Goal: Task Accomplishment & Management: Contribute content

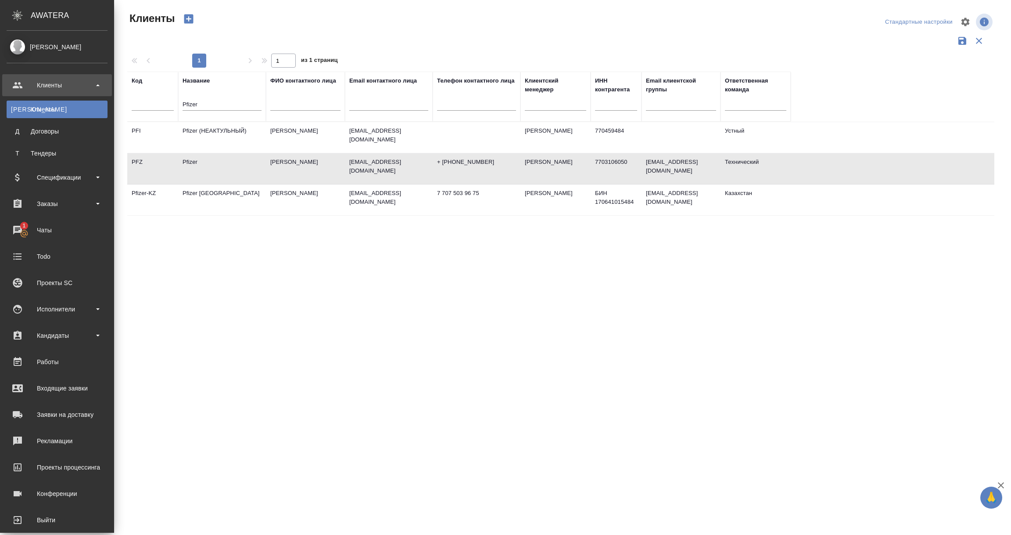
select select "RU"
click at [43, 178] on div "Спецификации" at bounding box center [57, 177] width 101 height 13
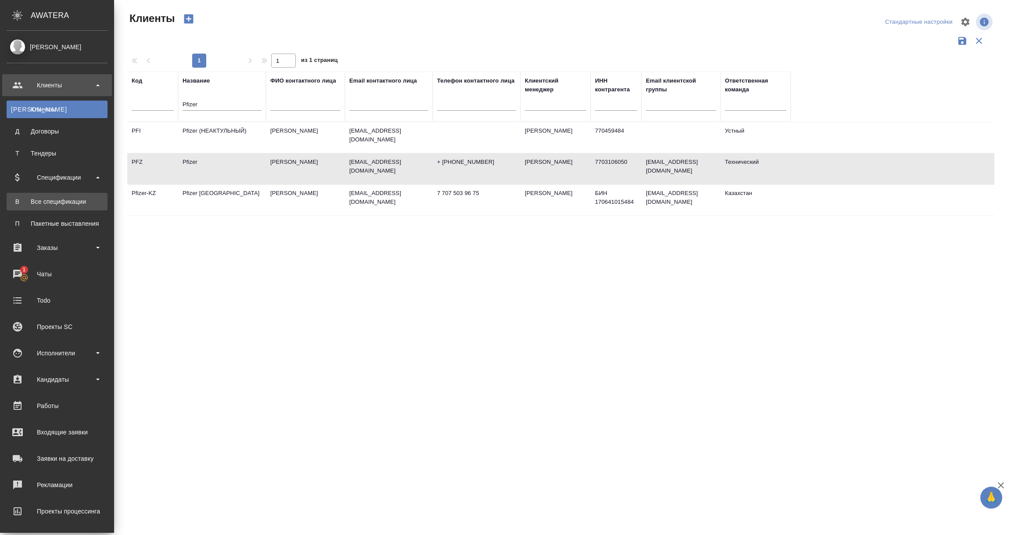
click at [47, 199] on div "Все спецификации" at bounding box center [57, 201] width 92 height 9
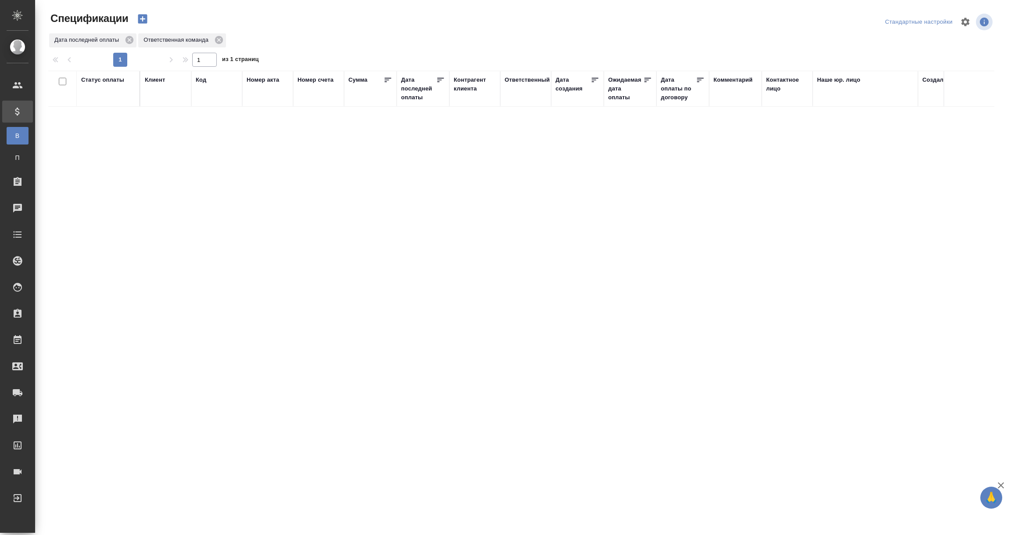
click at [418, 89] on div "Дата последней оплаты" at bounding box center [418, 88] width 35 height 26
click at [417, 114] on input "1.09-2.09" at bounding box center [425, 111] width 39 height 12
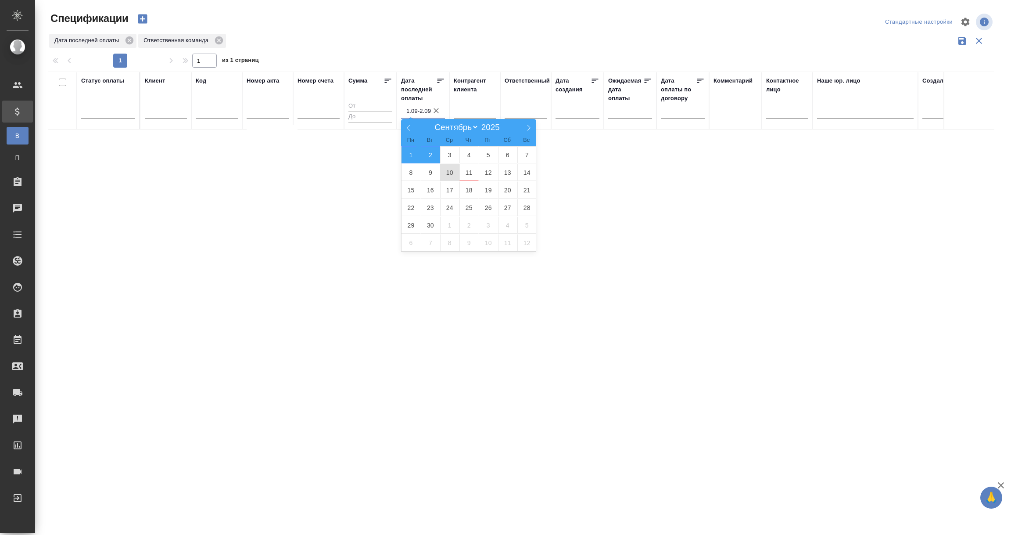
click at [451, 175] on span "10" at bounding box center [449, 172] width 19 height 17
click at [471, 170] on span "11" at bounding box center [469, 172] width 19 height 17
type div "2025-09-09T21:00:00.000Z — 2025-09-10T21:00:00.000Z"
type input "10.09-11.09"
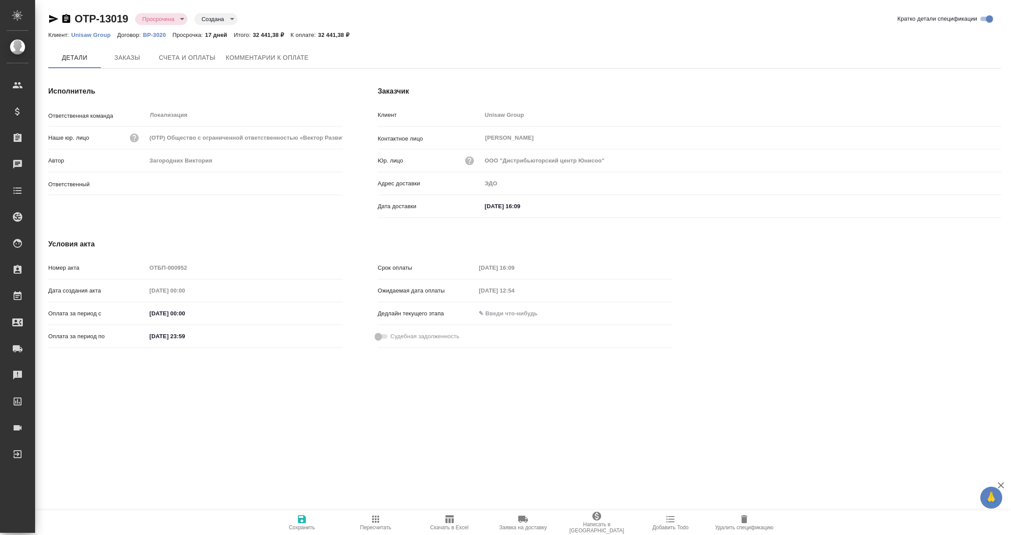
type input "Загородних Виктория"
click at [294, 57] on span "Комментарии к оплате" at bounding box center [267, 58] width 83 height 11
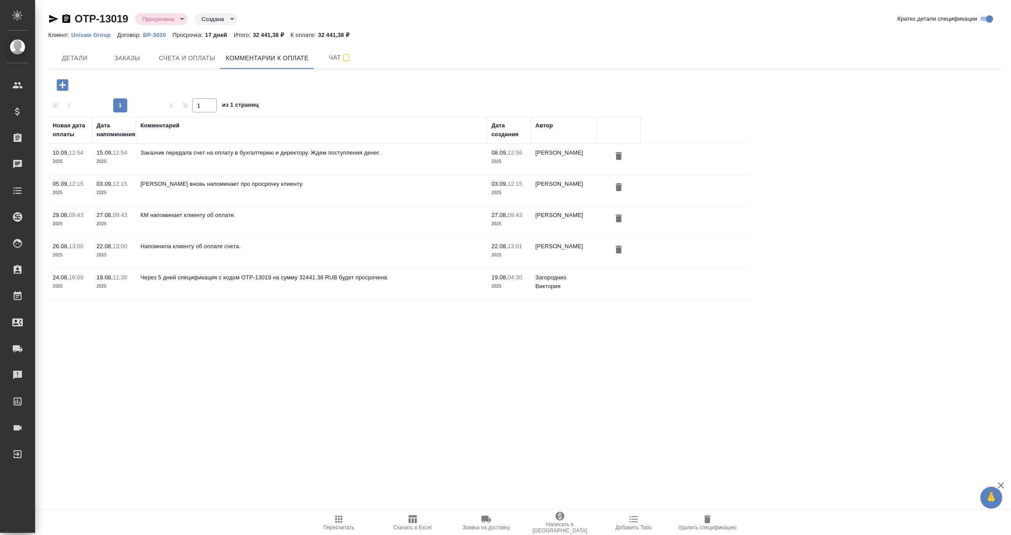
click at [64, 86] on icon "button" at bounding box center [62, 84] width 11 height 11
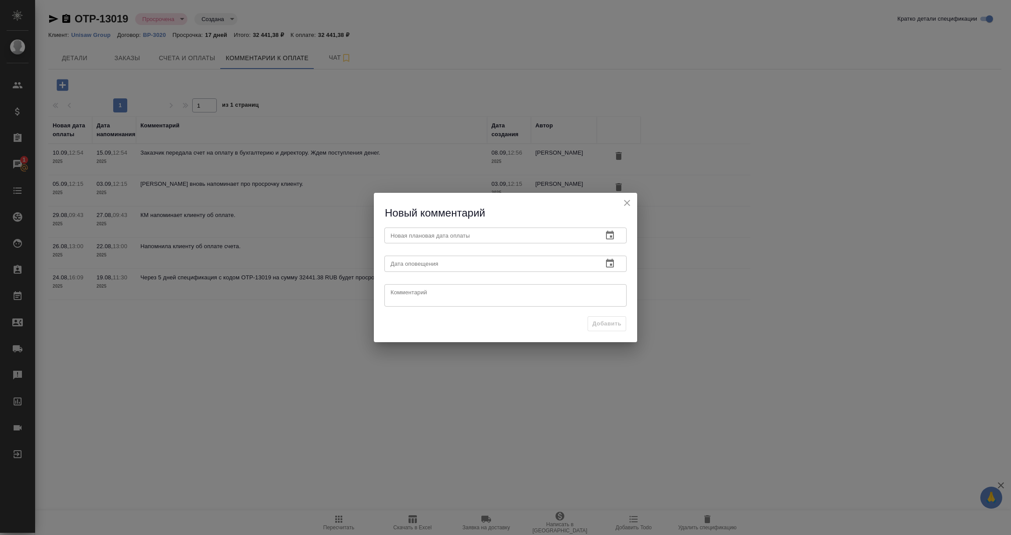
click at [613, 232] on icon "button" at bounding box center [610, 234] width 8 height 9
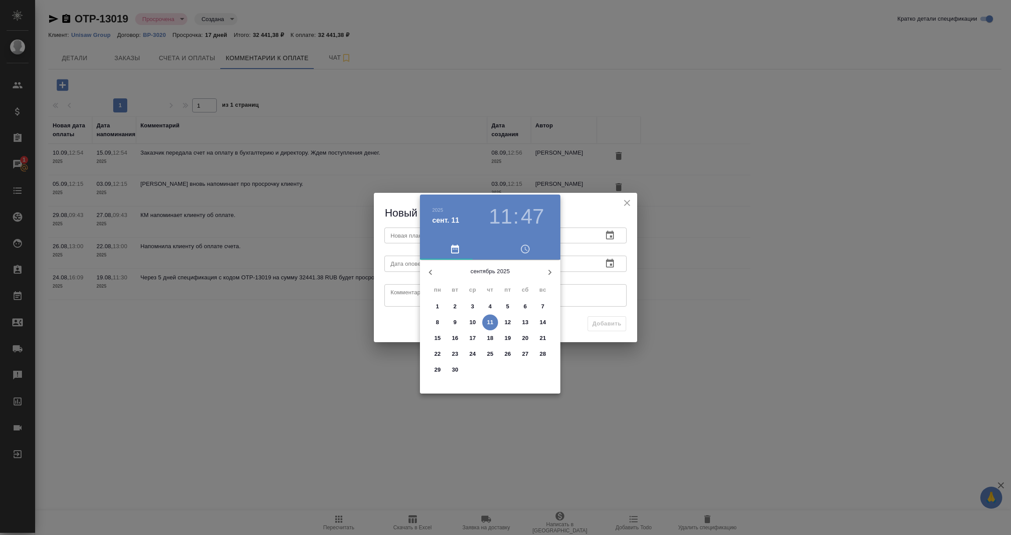
click at [455, 339] on p "16" at bounding box center [455, 338] width 7 height 9
type input "16.09.2025 11:47"
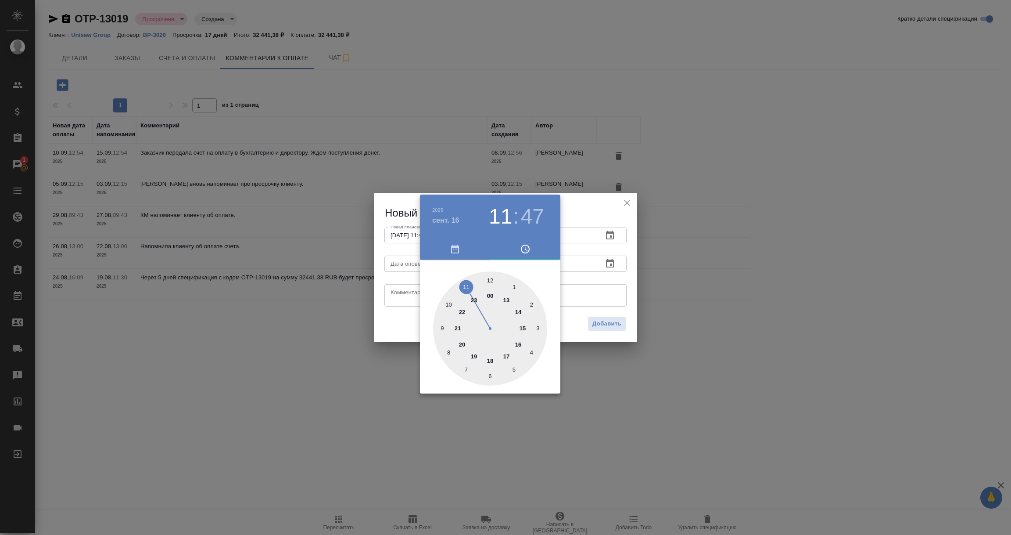
click at [564, 291] on div at bounding box center [505, 267] width 1011 height 535
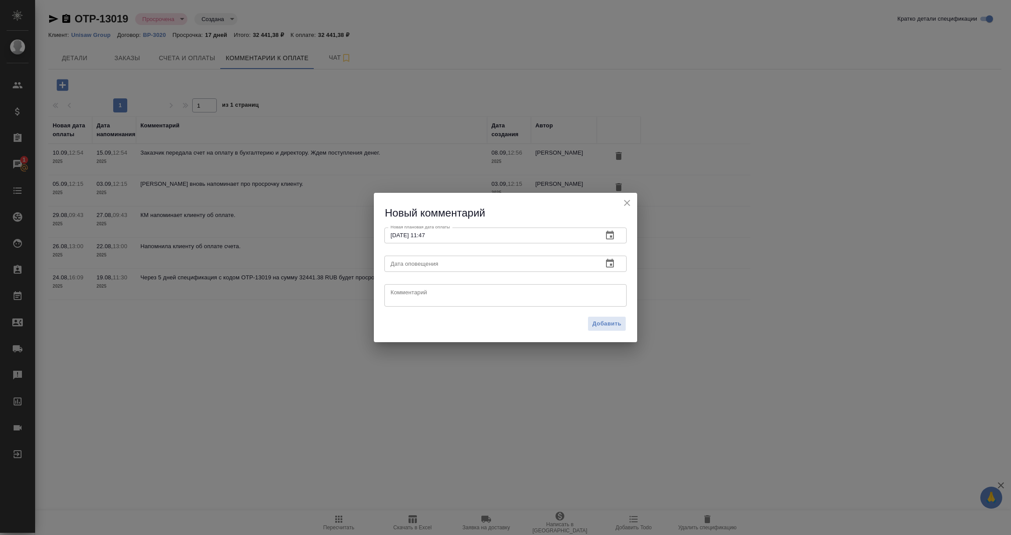
click at [609, 264] on icon "button" at bounding box center [610, 263] width 11 height 11
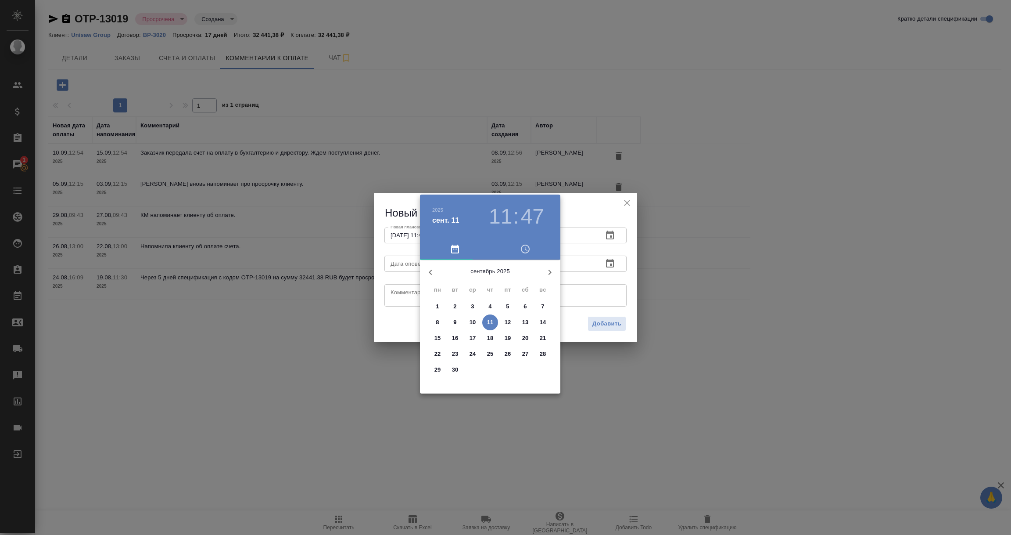
click at [489, 320] on p "11" at bounding box center [490, 322] width 7 height 9
type input "11.09.2025 11:47"
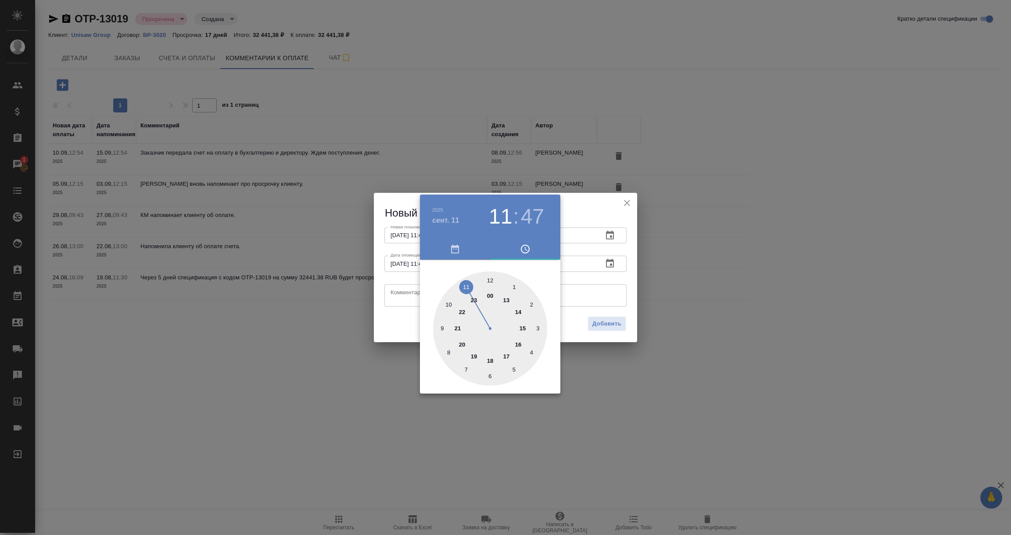
click at [406, 296] on div at bounding box center [505, 267] width 1011 height 535
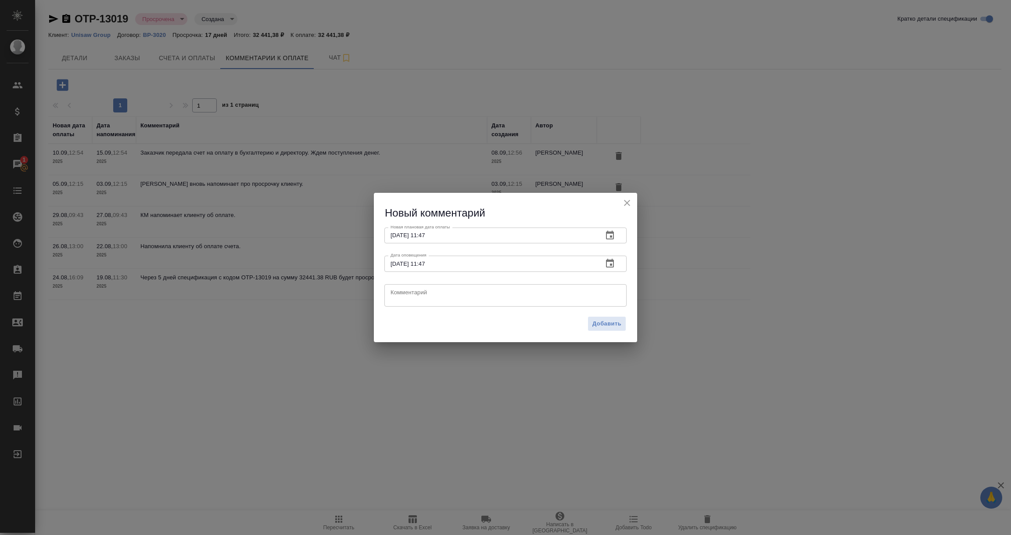
click at [440, 335] on div "Добавить" at bounding box center [505, 327] width 263 height 31
click at [426, 297] on textarea at bounding box center [506, 294] width 230 height 13
click at [428, 293] on textarea "Счет в оплате, ждем поступление денег" at bounding box center [506, 294] width 230 height 13
type textarea "Счет в оплате у клиента, ждем поступление денег"
click at [594, 326] on span "Добавить" at bounding box center [607, 324] width 29 height 10
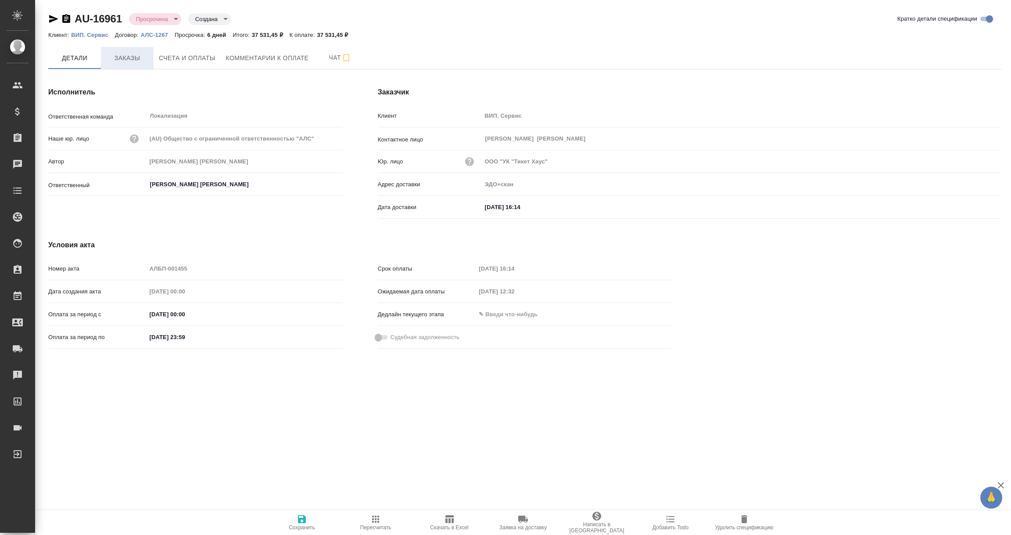
click at [140, 57] on span "Заказы" at bounding box center [127, 58] width 42 height 11
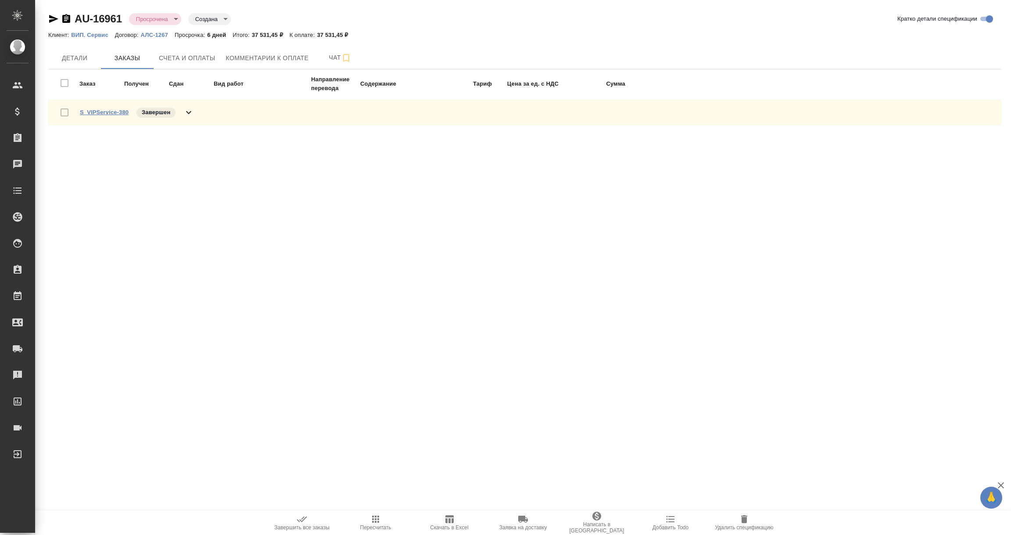
click at [101, 114] on link "S_VIPService-380" at bounding box center [104, 112] width 49 height 7
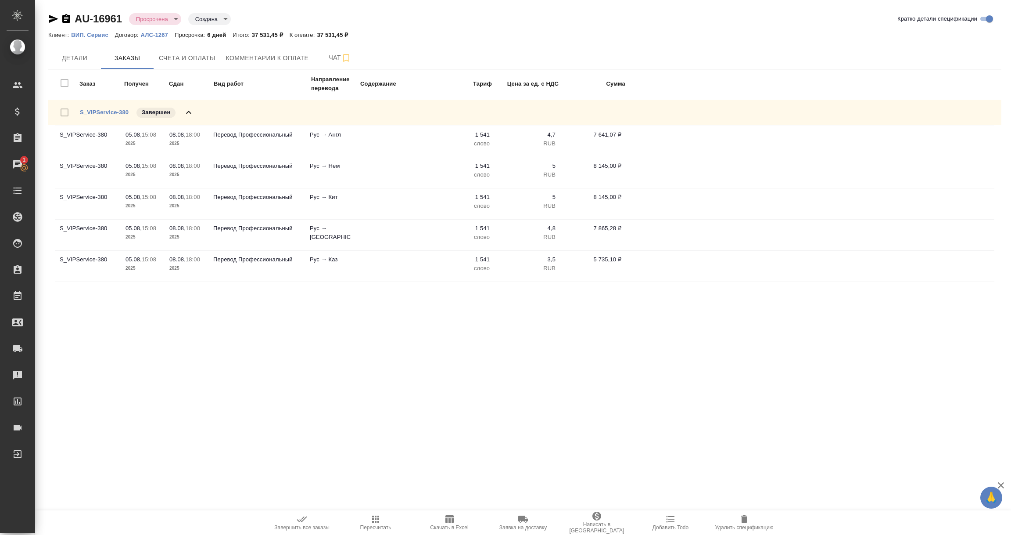
click at [54, 20] on icon "button" at bounding box center [53, 19] width 9 height 8
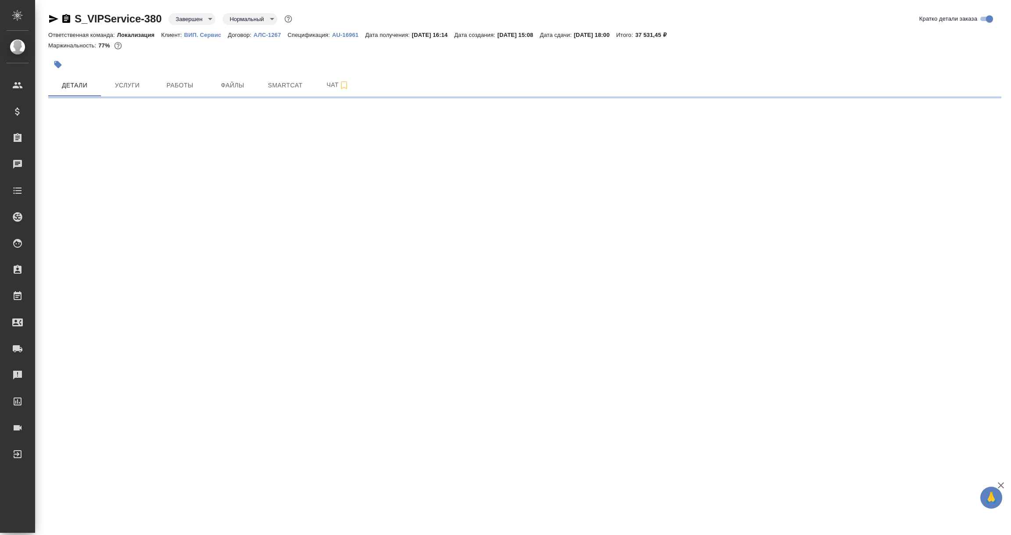
select select "RU"
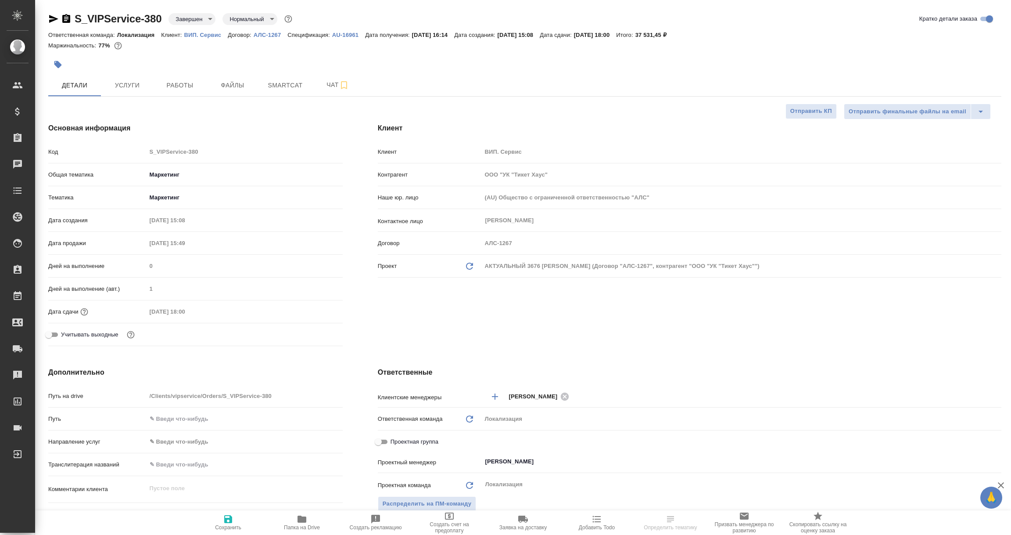
type textarea "x"
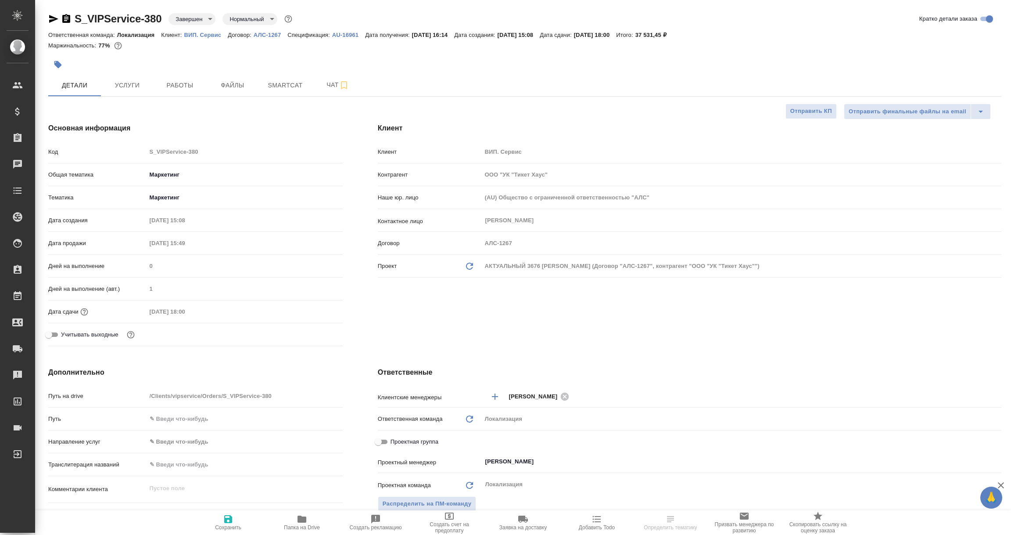
type textarea "x"
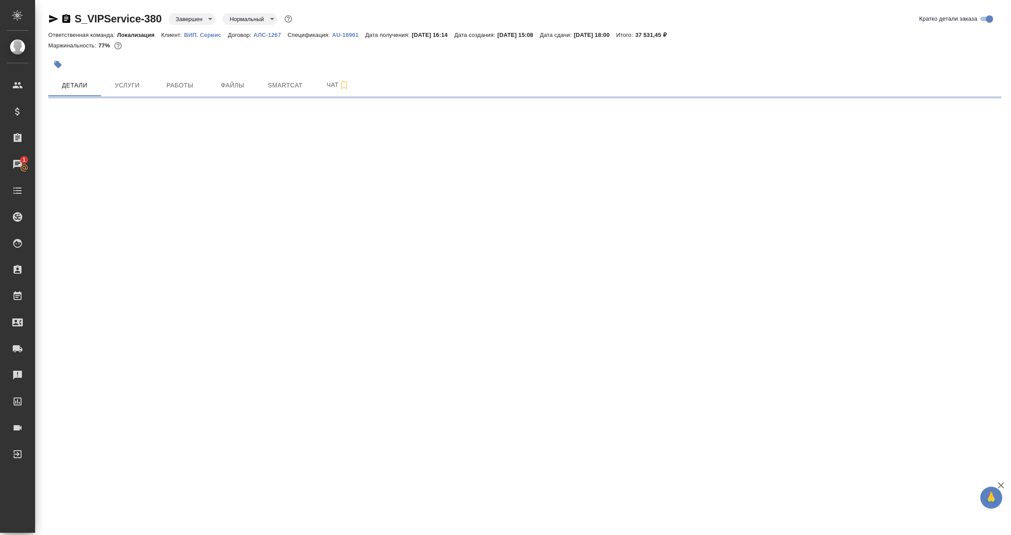
select select "RU"
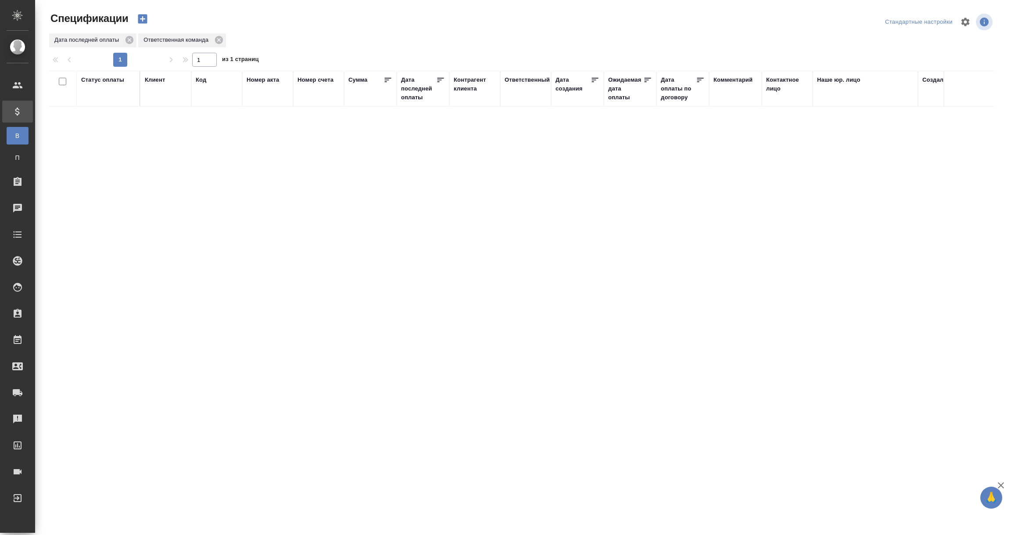
click at [362, 82] on div "Сумма" at bounding box center [357, 79] width 19 height 9
click at [413, 109] on input "1.09-2.09" at bounding box center [425, 111] width 39 height 12
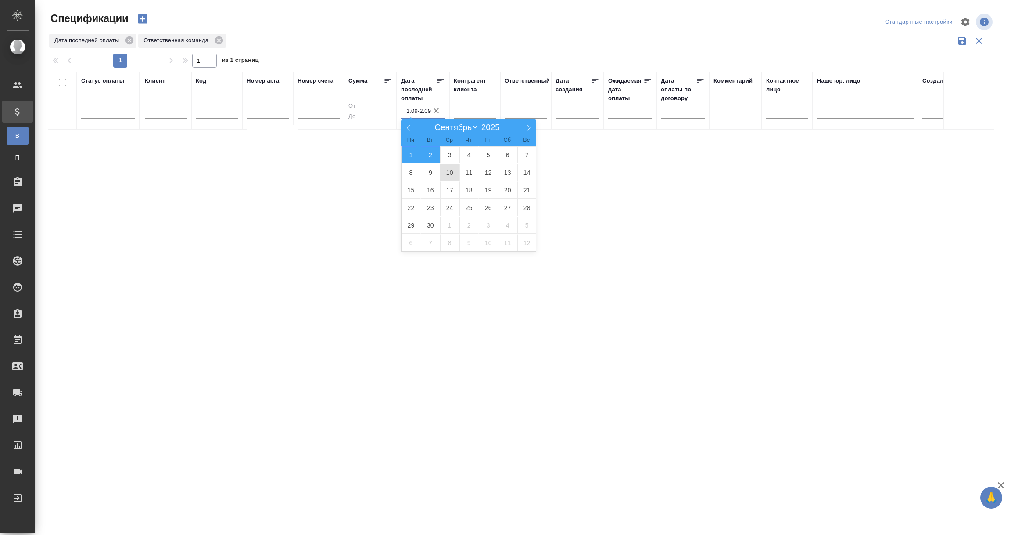
click at [447, 173] on span "10" at bounding box center [449, 172] width 19 height 17
click at [465, 172] on span "11" at bounding box center [469, 172] width 19 height 17
type div "[DATE]T21:00:00.000Z — [DATE]T21:00:00.000Z"
type input "10.09-11.09"
